Goal: Information Seeking & Learning: Learn about a topic

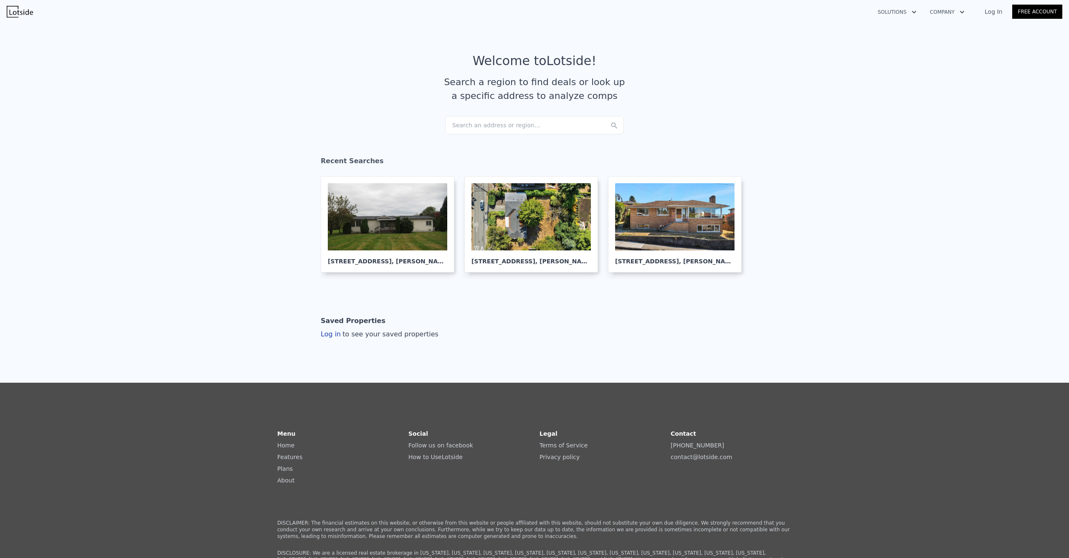
click at [491, 132] on div "Search an address or region..." at bounding box center [534, 125] width 179 height 18
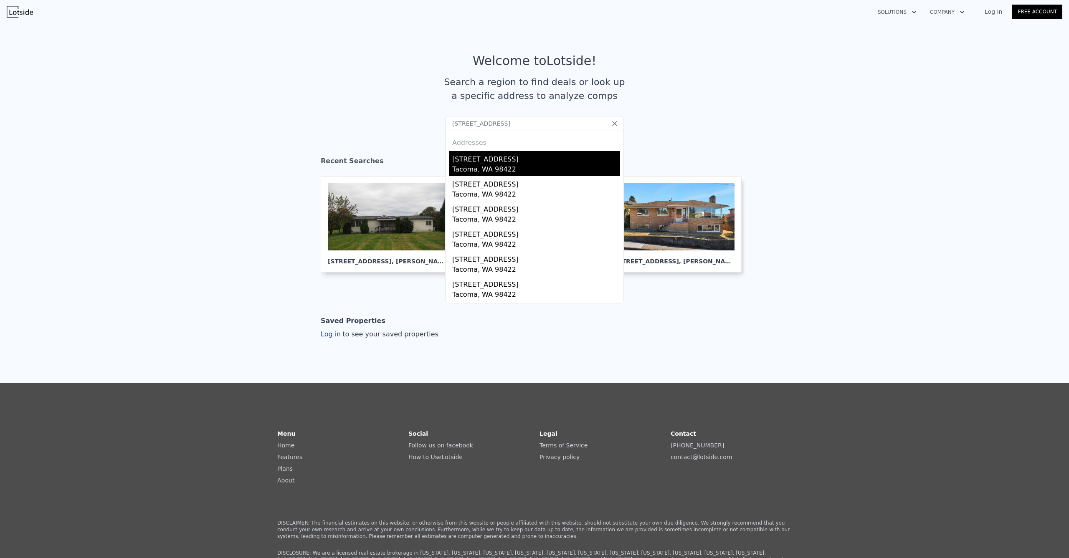
type input "[STREET_ADDRESS]"
click at [480, 159] on div "[STREET_ADDRESS]" at bounding box center [536, 157] width 168 height 13
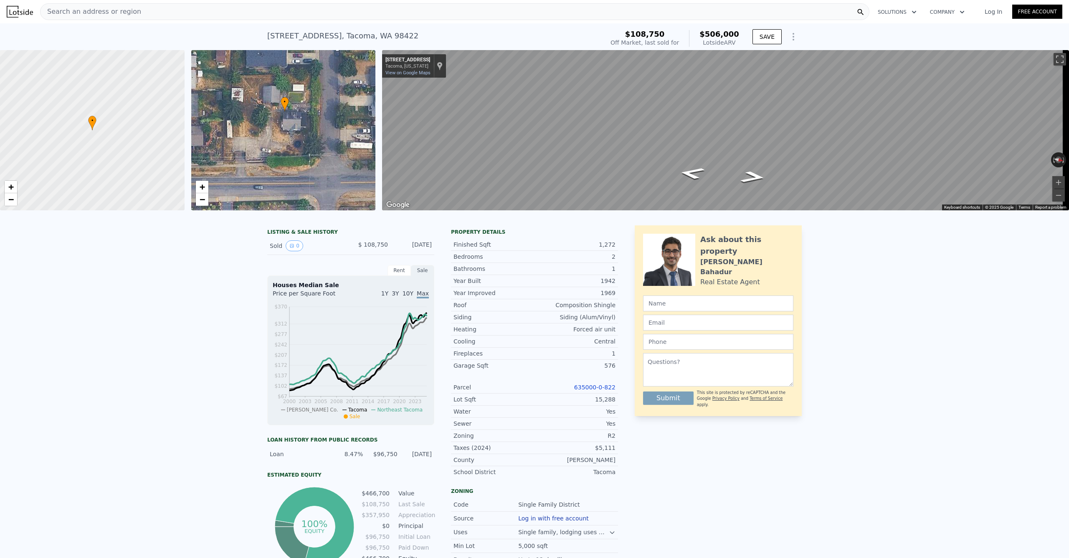
drag, startPoint x: 297, startPoint y: 147, endPoint x: 298, endPoint y: 126, distance: 20.0
click at [298, 126] on div "• + −" at bounding box center [283, 130] width 185 height 160
drag, startPoint x: 393, startPoint y: 36, endPoint x: 261, endPoint y: 39, distance: 131.9
click at [261, 39] on div "[STREET_ADDRESS] Sold [DATE] for $108,750 (~ARV $506k ) $108,750 Off Market, la…" at bounding box center [534, 36] width 1069 height 27
copy div "[STREET_ADDRESS] Sold [DATE] for $108,750 (~ARV $506k )"
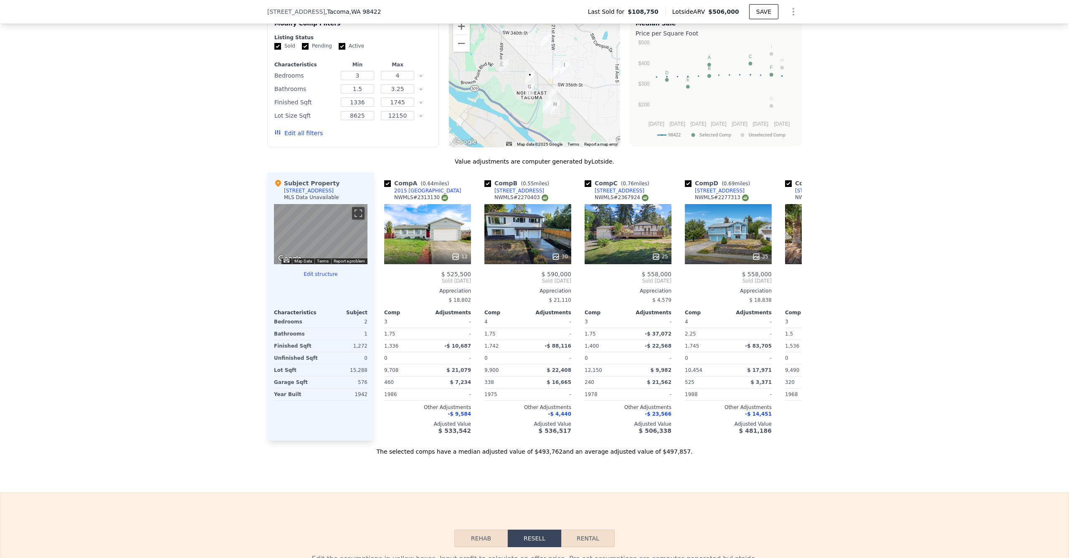
scroll to position [623, 0]
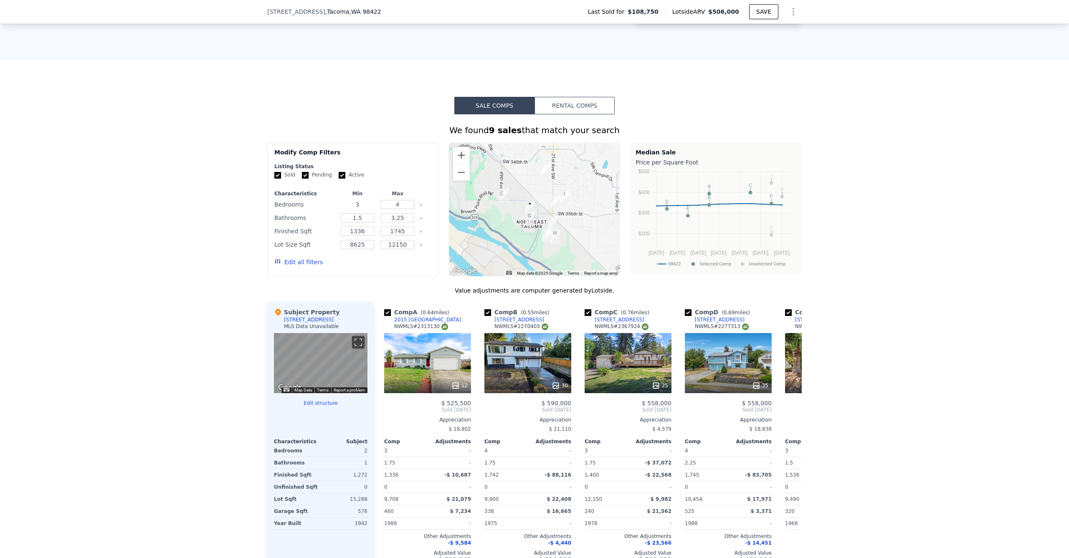
click at [332, 202] on div "Characteristics Min Max Bedrooms 3 4 Bathrooms 1.5 3.25 Finished Sqft 1336 1745…" at bounding box center [352, 231] width 157 height 83
type input "2"
click at [213, 225] on div "We found 9 sales that match your search Filters Map Prices Modify Comp Filters …" at bounding box center [534, 349] width 1069 height 470
drag, startPoint x: 400, startPoint y: 213, endPoint x: 379, endPoint y: 213, distance: 20.5
click at [379, 210] on div "4" at bounding box center [397, 205] width 37 height 12
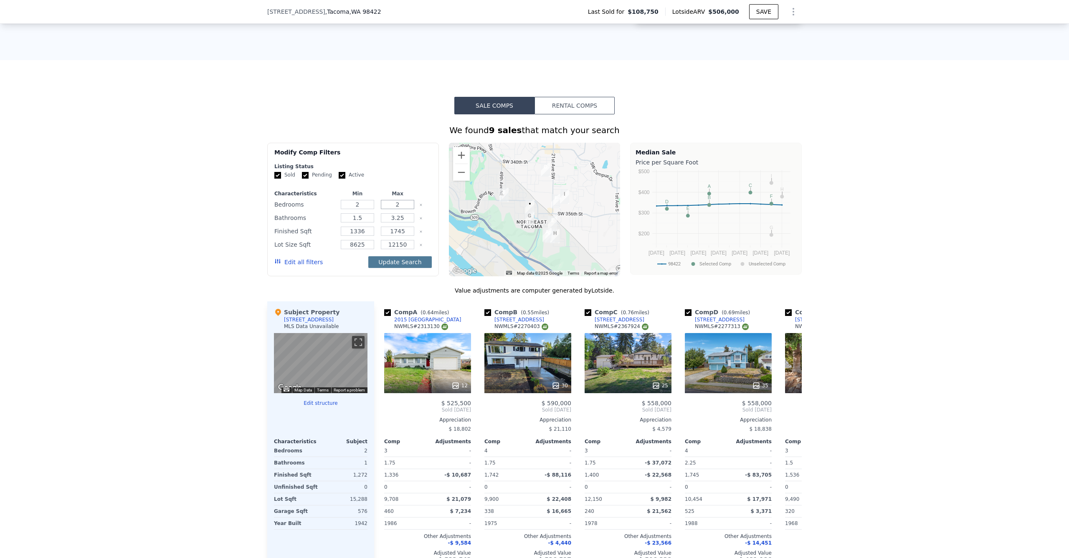
type input "2"
click at [411, 268] on button "Update Search" at bounding box center [399, 262] width 63 height 12
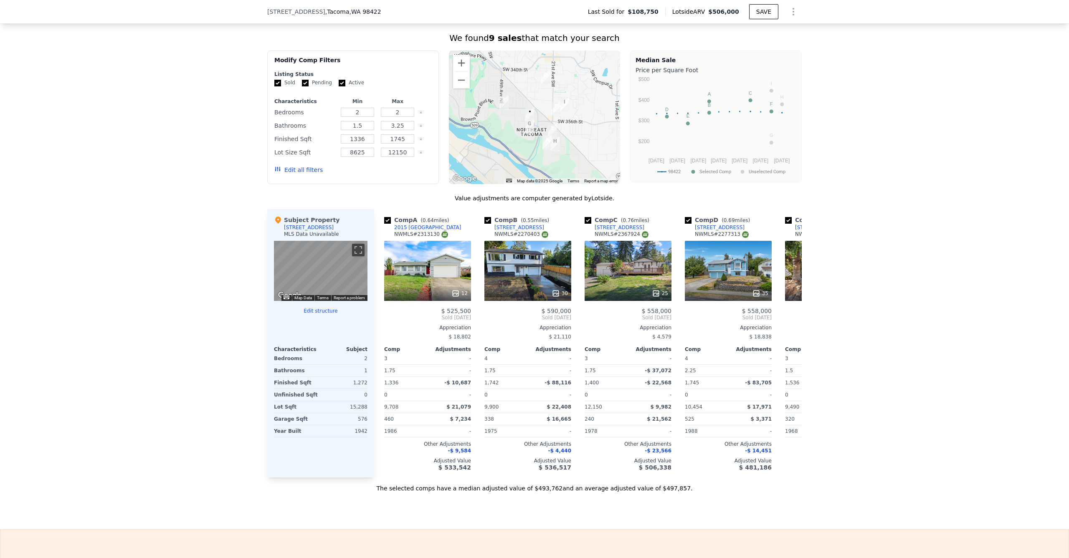
scroll to position [660, 0]
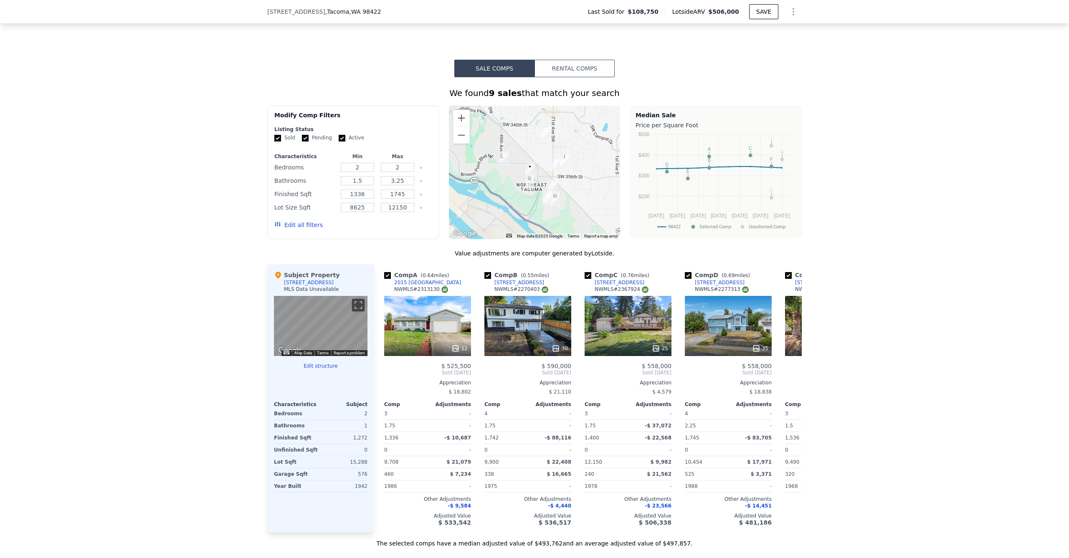
click at [420, 182] on icon "Clear" at bounding box center [421, 181] width 2 height 2
click at [410, 231] on button "Update Search" at bounding box center [399, 225] width 63 height 12
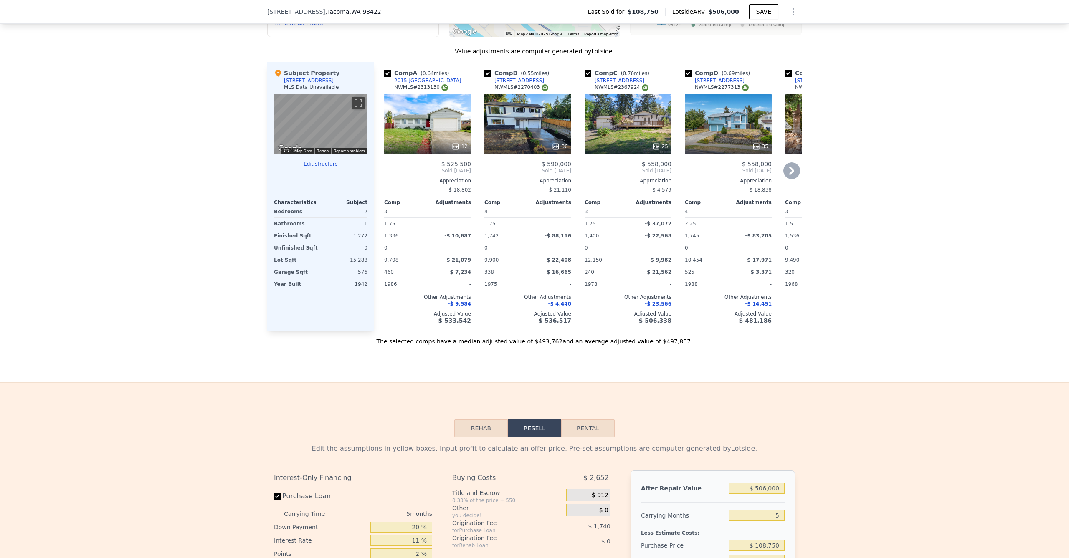
scroll to position [785, 0]
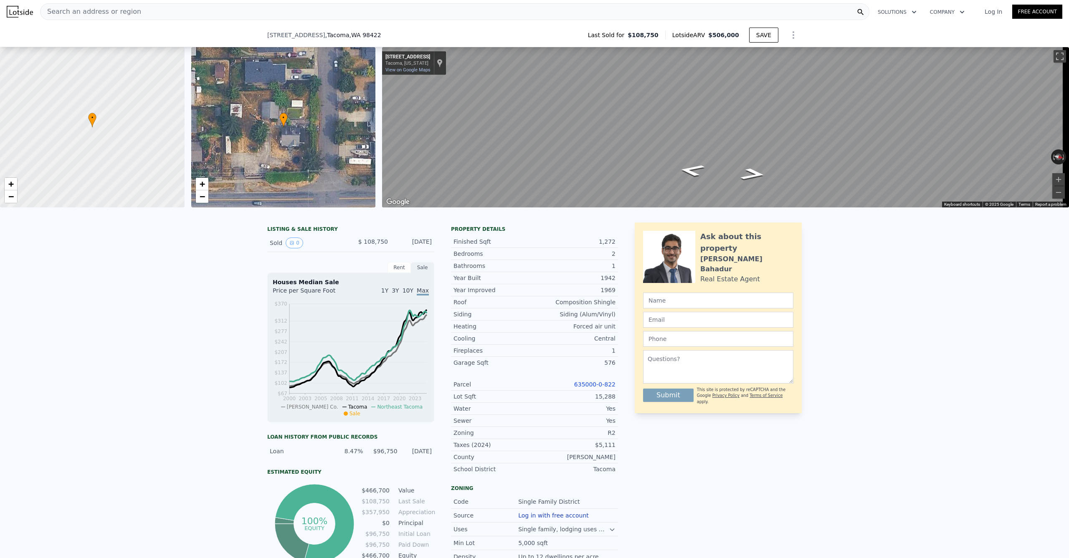
scroll to position [649, 0]
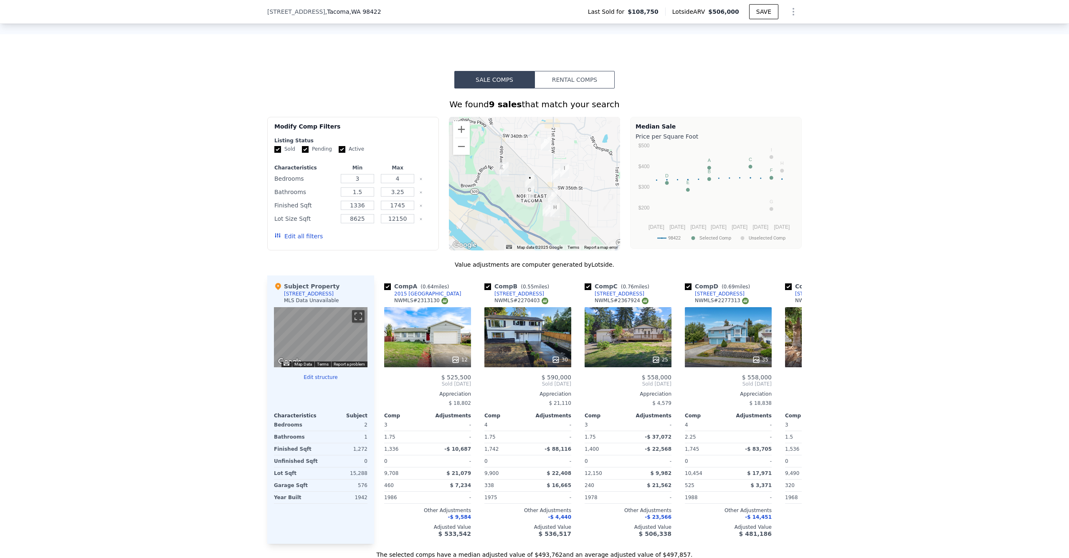
click at [420, 180] on icon "Clear" at bounding box center [421, 179] width 2 height 2
click at [387, 242] on button "Update Search" at bounding box center [399, 236] width 63 height 12
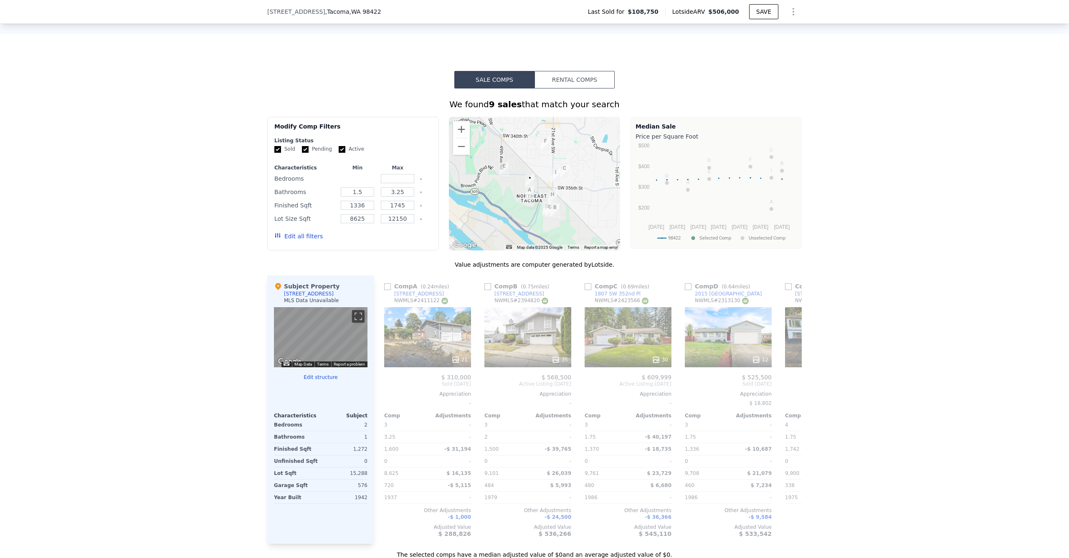
click at [353, 183] on input "number" at bounding box center [357, 178] width 33 height 9
type input "2"
click at [388, 183] on input "number" at bounding box center [397, 178] width 33 height 9
type input "2"
click at [393, 242] on button "Update Search" at bounding box center [399, 236] width 63 height 12
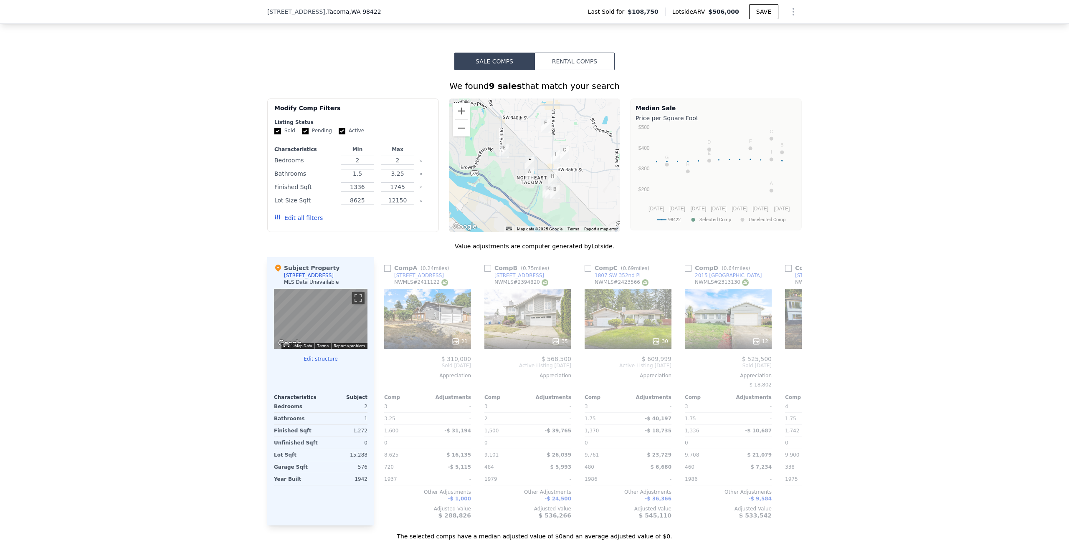
scroll to position [665, 0]
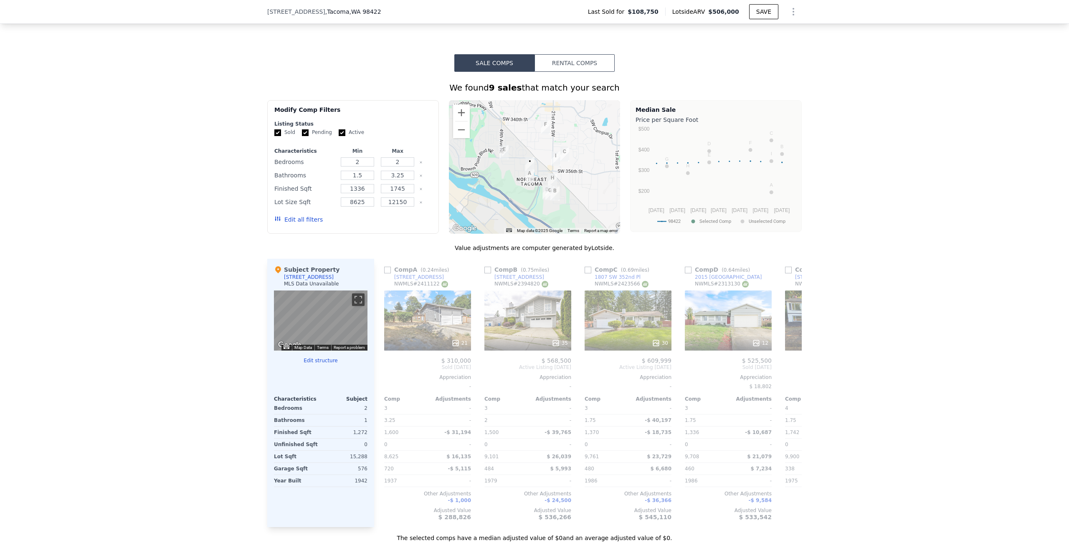
click at [420, 177] on icon "Clear" at bounding box center [421, 176] width 2 height 2
drag, startPoint x: 362, startPoint y: 195, endPoint x: 338, endPoint y: 197, distance: 24.7
click at [341, 193] on input "1336" at bounding box center [357, 188] width 33 height 9
click at [378, 225] on button "Update Search" at bounding box center [399, 220] width 63 height 12
click at [350, 193] on input "1000" at bounding box center [357, 188] width 33 height 9
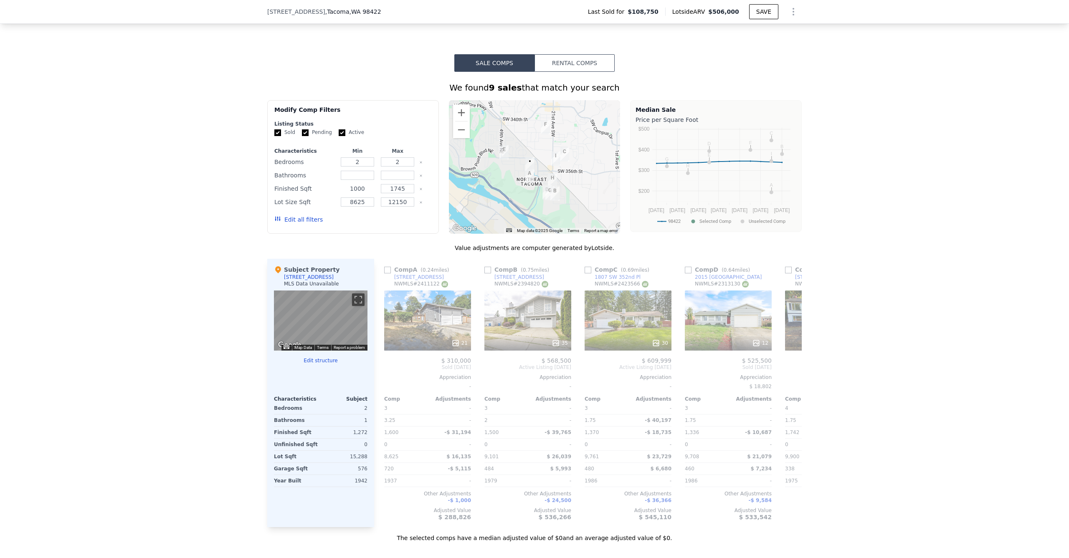
drag, startPoint x: 363, startPoint y: 195, endPoint x: 343, endPoint y: 197, distance: 20.1
click at [343, 193] on input "1000" at bounding box center [357, 188] width 33 height 9
type input "900"
click at [389, 225] on button "Update Search" at bounding box center [399, 220] width 63 height 12
click at [300, 224] on button "Edit all filters" at bounding box center [298, 219] width 48 height 8
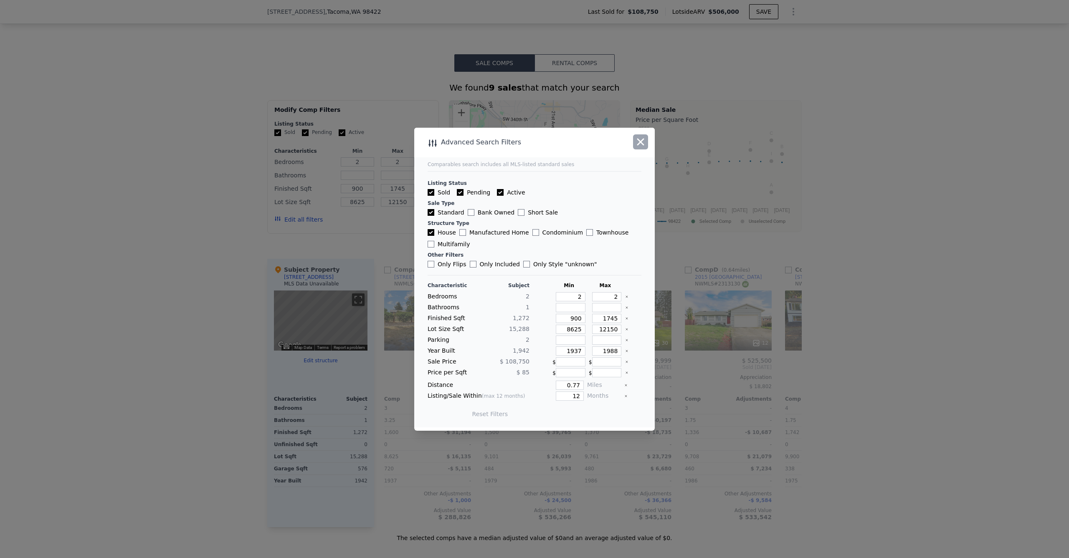
click at [642, 141] on icon "button" at bounding box center [641, 142] width 12 height 12
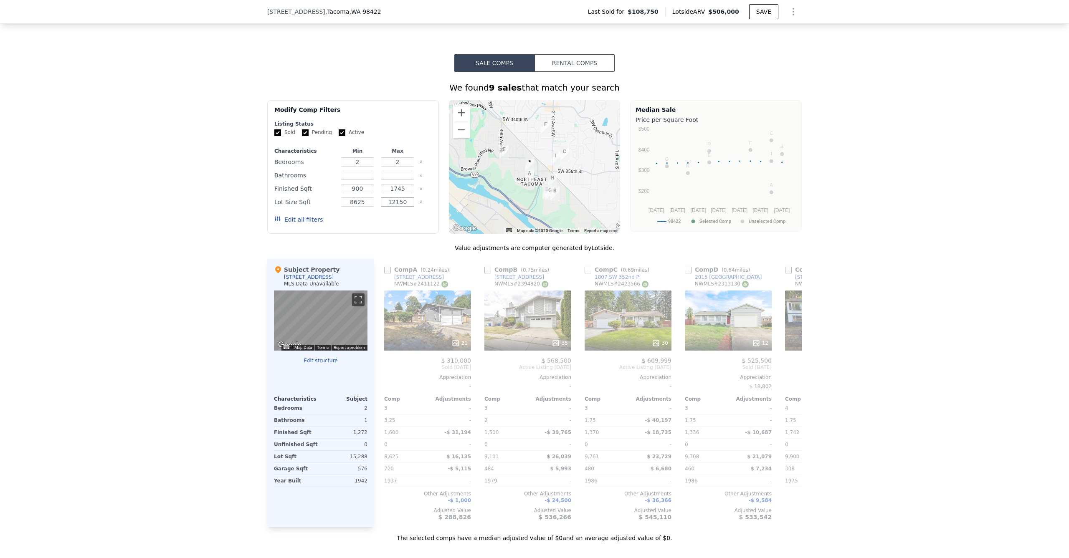
drag, startPoint x: 403, startPoint y: 208, endPoint x: 377, endPoint y: 207, distance: 26.3
click at [379, 207] on div "12150" at bounding box center [397, 202] width 37 height 12
type input "1"
type input "0"
type input "20000"
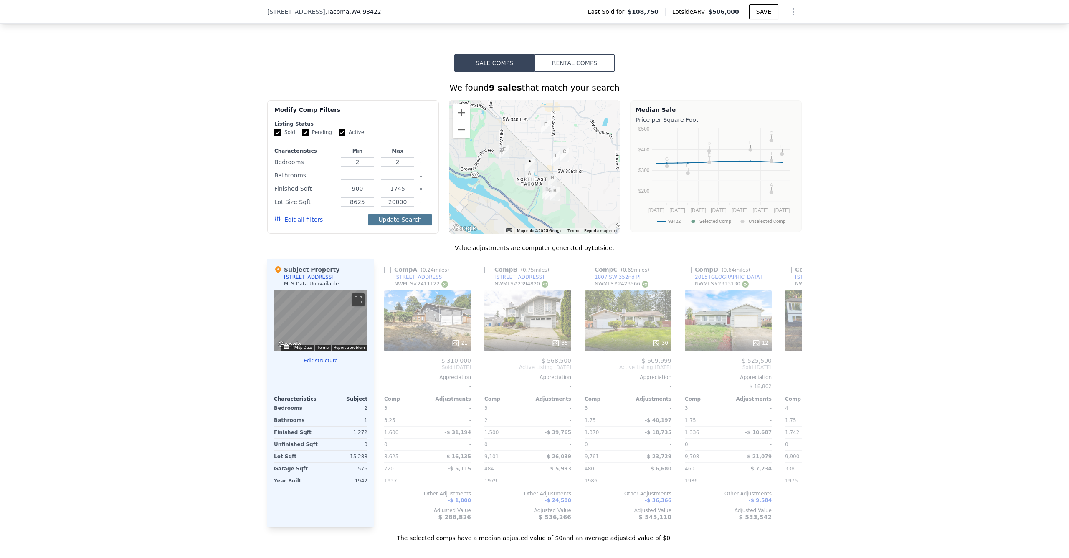
click at [402, 225] on button "Update Search" at bounding box center [399, 220] width 63 height 12
drag, startPoint x: 363, startPoint y: 209, endPoint x: 340, endPoint y: 208, distance: 22.6
click at [341, 207] on input "8625" at bounding box center [357, 201] width 33 height 9
type input "6000"
click at [384, 225] on button "Update Search" at bounding box center [399, 220] width 63 height 12
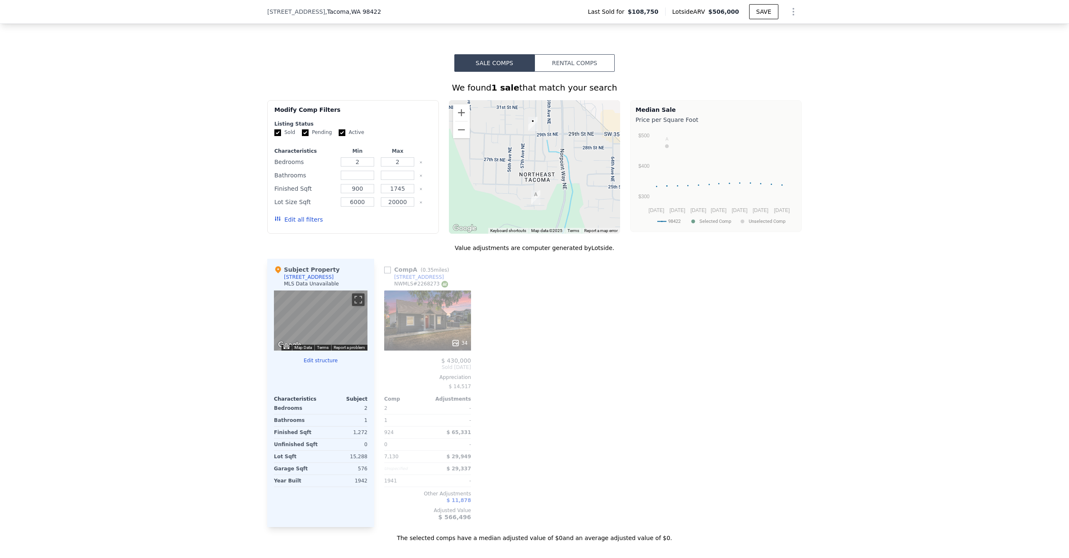
scroll to position [680, 0]
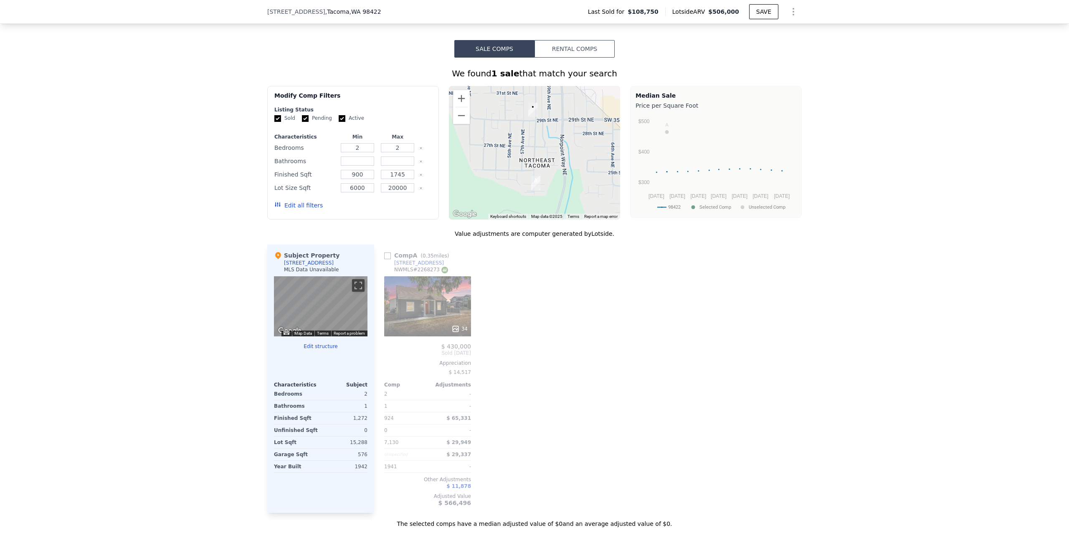
click at [423, 301] on div "34" at bounding box center [427, 306] width 87 height 60
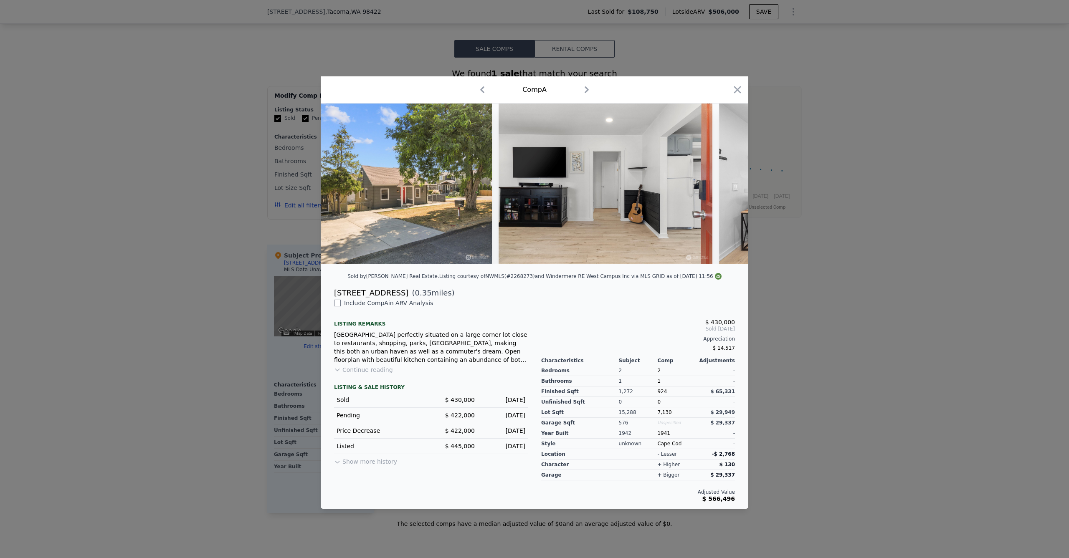
scroll to position [0, 263]
click at [255, 268] on div at bounding box center [534, 279] width 1069 height 558
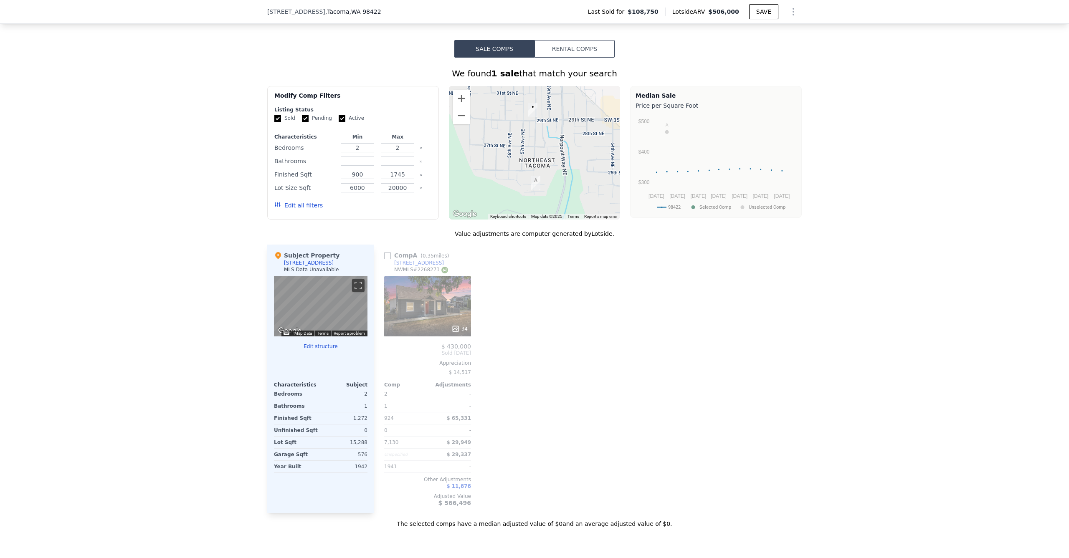
scroll to position [672, 0]
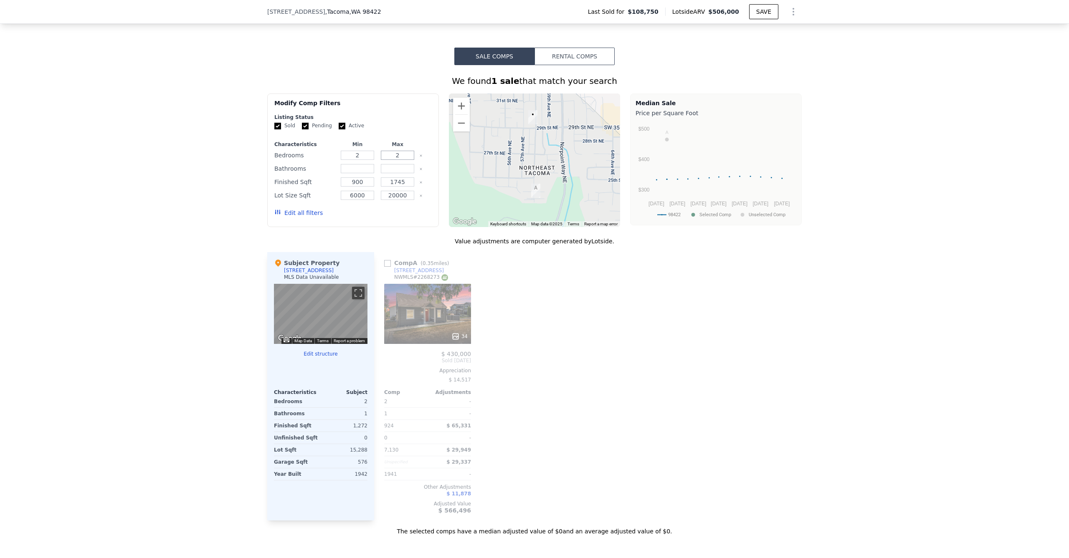
drag, startPoint x: 402, startPoint y: 160, endPoint x: 387, endPoint y: 162, distance: 15.5
click at [387, 160] on input "2" at bounding box center [397, 155] width 33 height 9
drag, startPoint x: 361, startPoint y: 159, endPoint x: 346, endPoint y: 164, distance: 16.4
click at [346, 160] on input "2" at bounding box center [357, 155] width 33 height 9
type input "1"
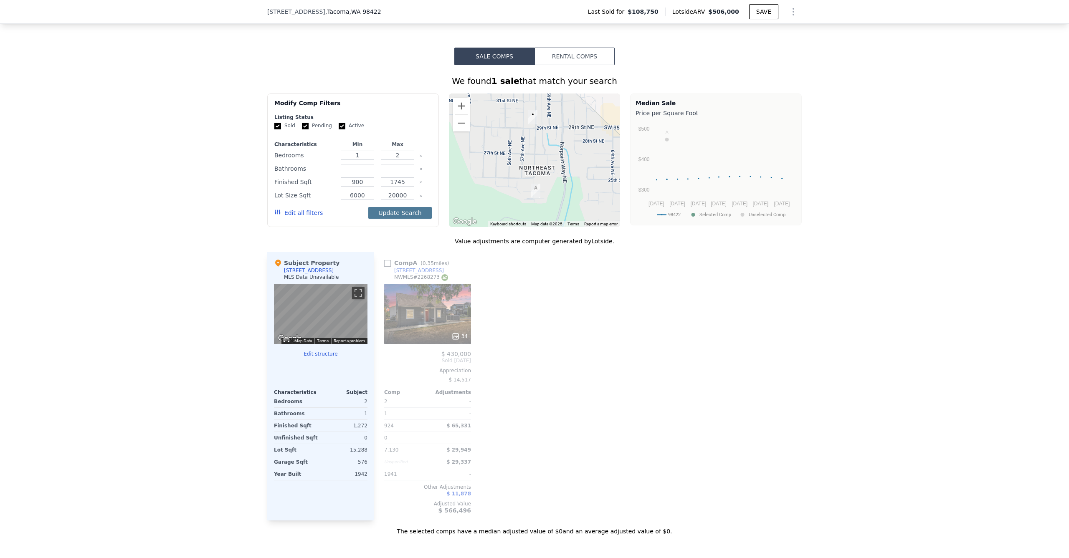
click at [409, 218] on button "Update Search" at bounding box center [399, 213] width 63 height 12
click at [362, 173] on input "number" at bounding box center [357, 168] width 33 height 9
drag, startPoint x: 397, startPoint y: 161, endPoint x: 382, endPoint y: 162, distance: 15.1
click at [382, 160] on input "2" at bounding box center [397, 155] width 33 height 9
type input "3"
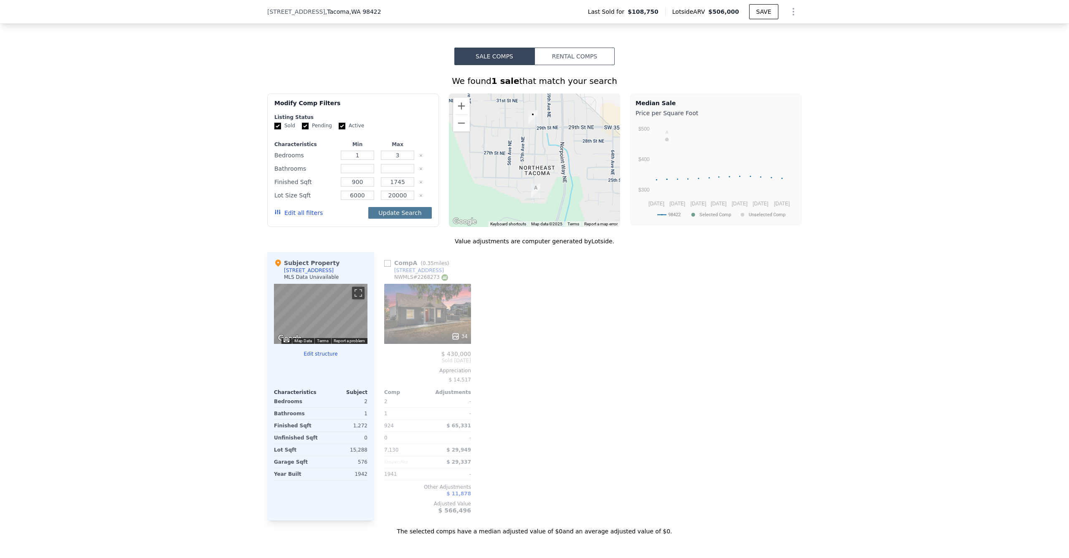
click at [401, 218] on button "Update Search" at bounding box center [399, 213] width 63 height 12
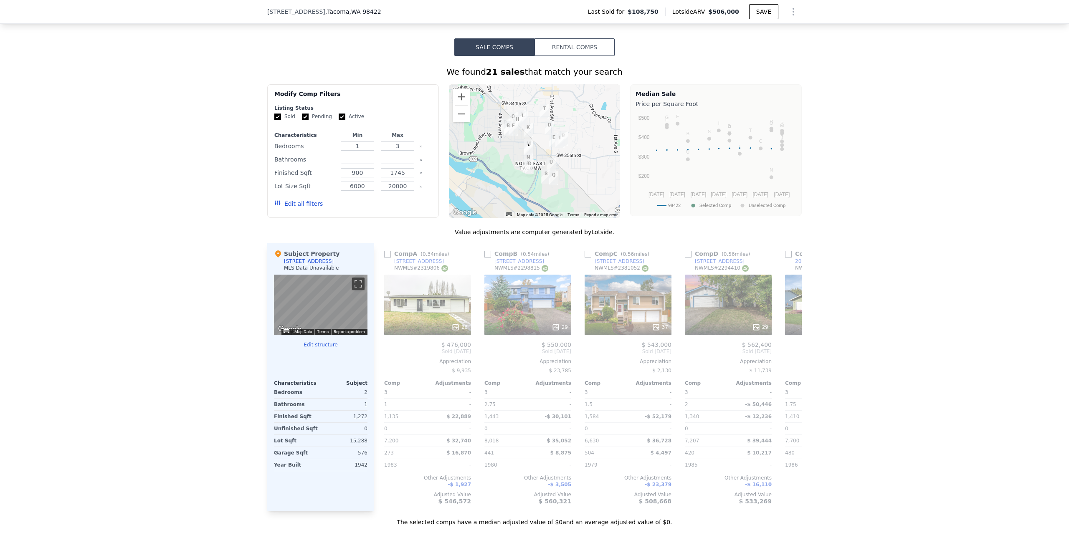
scroll to position [696, 0]
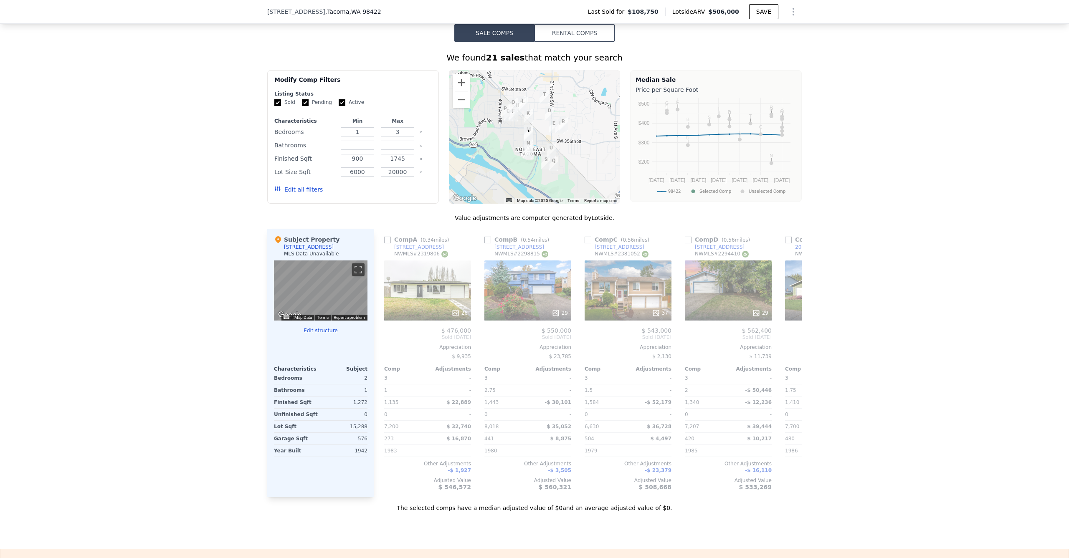
click at [397, 281] on div "26" at bounding box center [427, 290] width 87 height 60
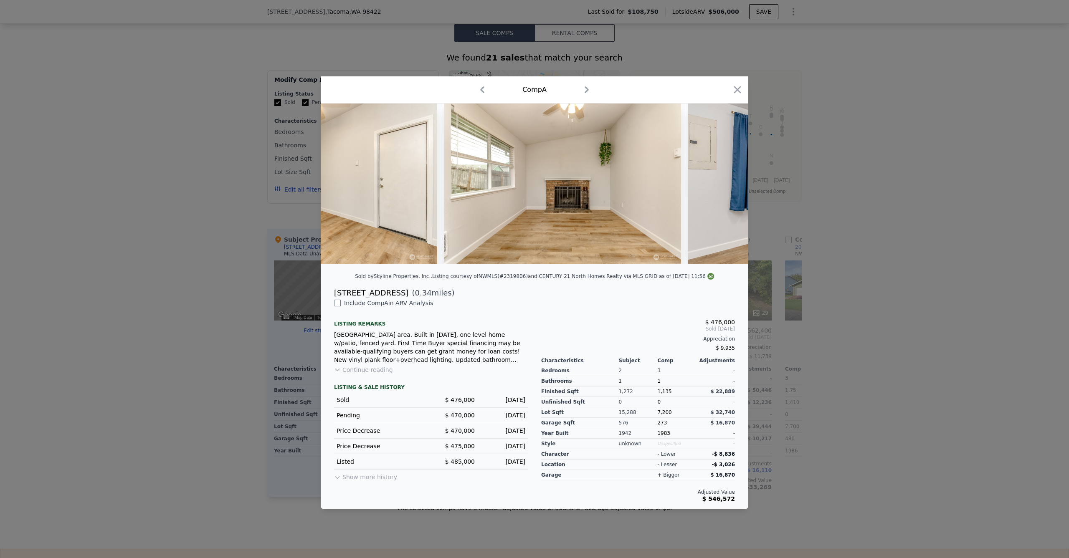
scroll to position [0, 2944]
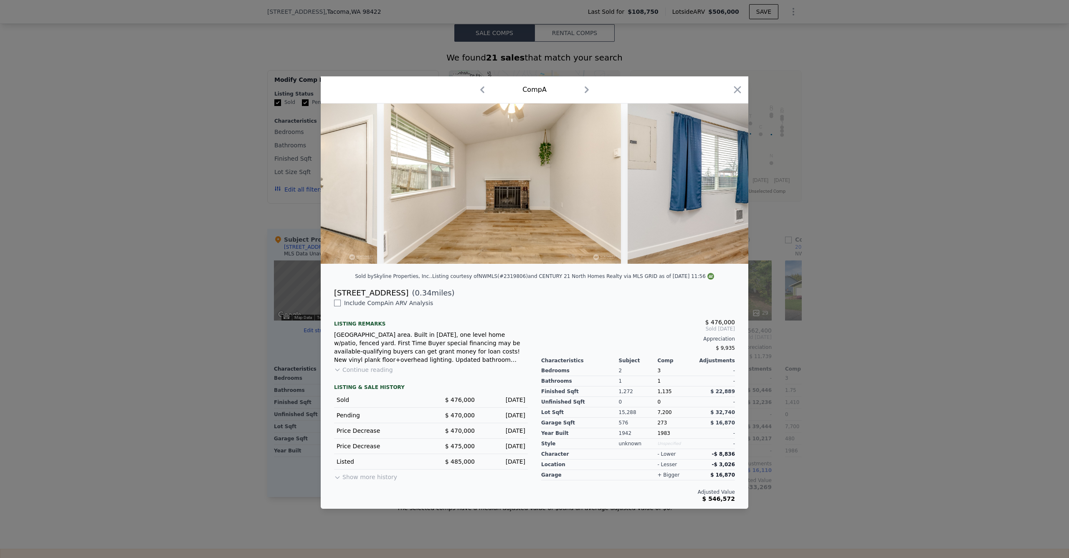
click at [291, 260] on div at bounding box center [534, 279] width 1069 height 558
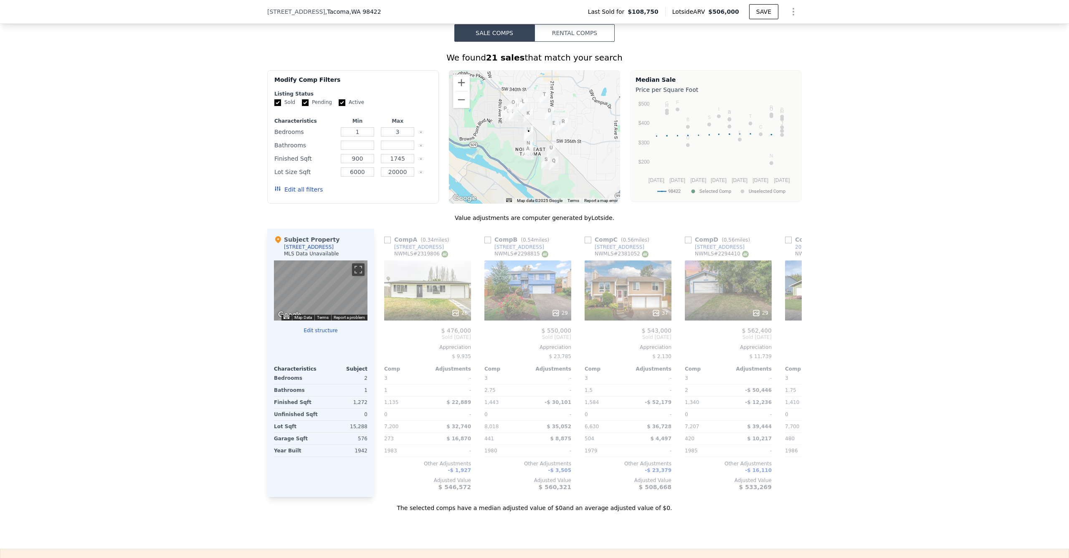
scroll to position [707, 0]
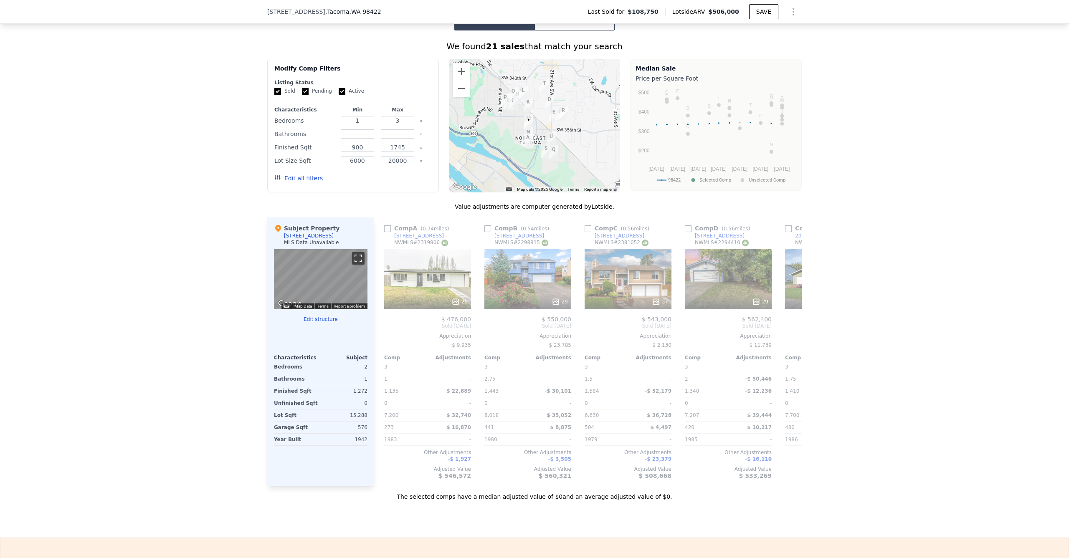
click at [357, 265] on button "Toggle fullscreen view" at bounding box center [358, 258] width 13 height 13
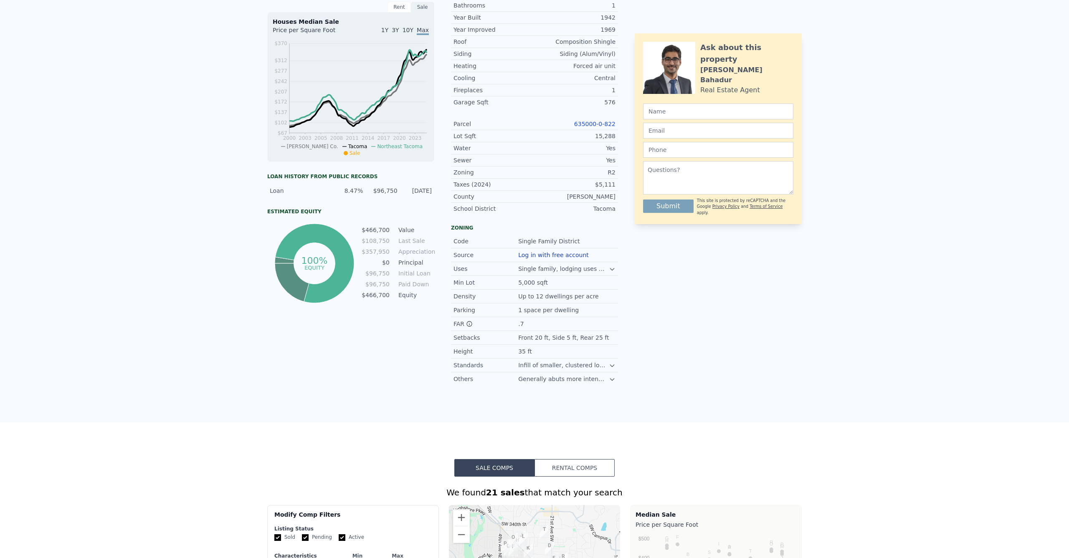
scroll to position [0, 0]
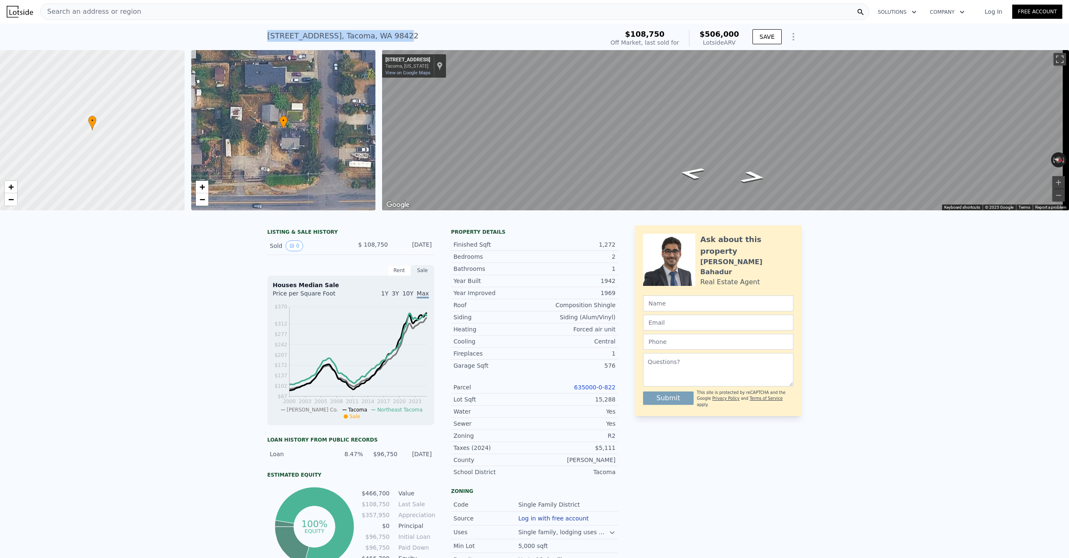
type input "3"
type input "4"
type input "1.5"
type input "3.25"
type input "1336"
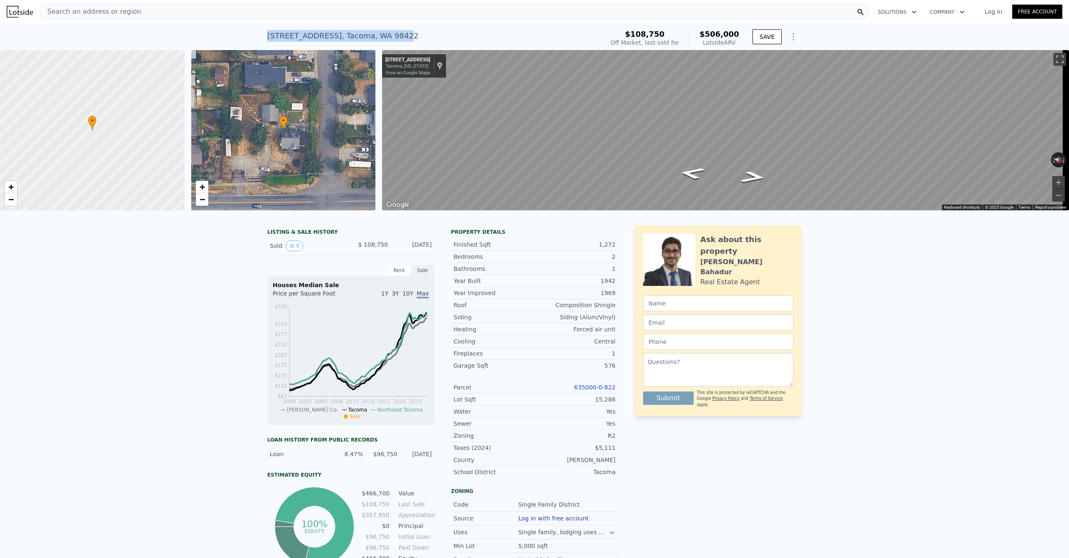
type input "8625"
type input "12150"
checkbox input "true"
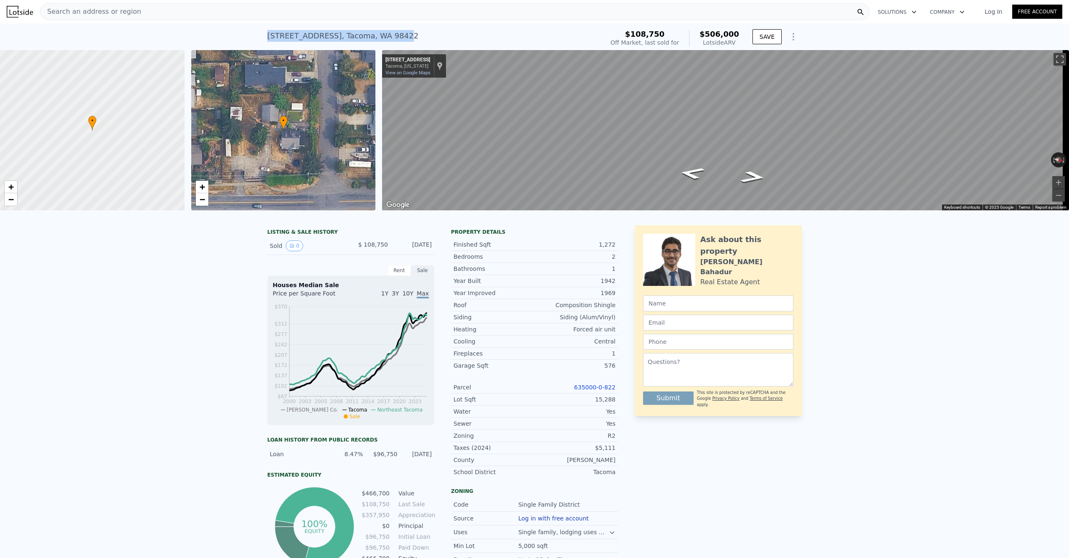
drag, startPoint x: 345, startPoint y: 28, endPoint x: 387, endPoint y: 62, distance: 54.6
click at [273, 27] on div "[STREET_ADDRESS] Sold [DATE] for $108,750 (~ARV $506k )" at bounding box center [433, 38] width 333 height 23
drag, startPoint x: 336, startPoint y: 37, endPoint x: 250, endPoint y: 37, distance: 86.4
click at [250, 37] on div "[STREET_ADDRESS] Sold [DATE] for $108,750 (~ARV $506k ) $108,750 Off Market, la…" at bounding box center [534, 36] width 1069 height 27
copy div "[STREET_ADDRESS] Sold [DATE] for $108,750 (~ARV $506k )"
